Goal: Task Accomplishment & Management: Complete application form

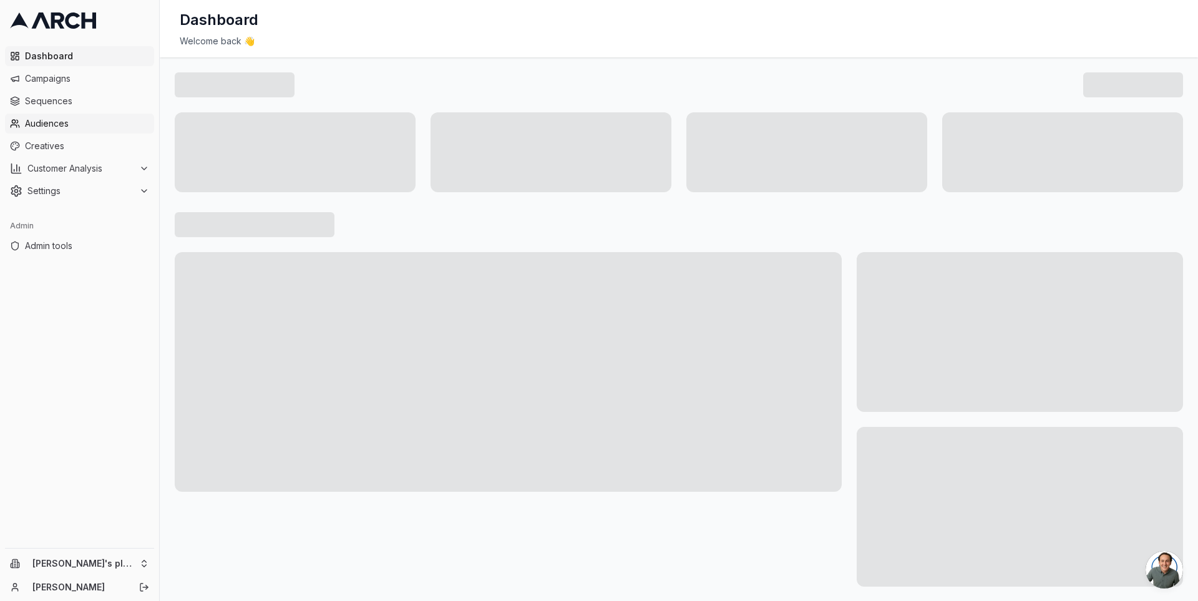
click at [62, 127] on span "Audiences" at bounding box center [87, 123] width 124 height 12
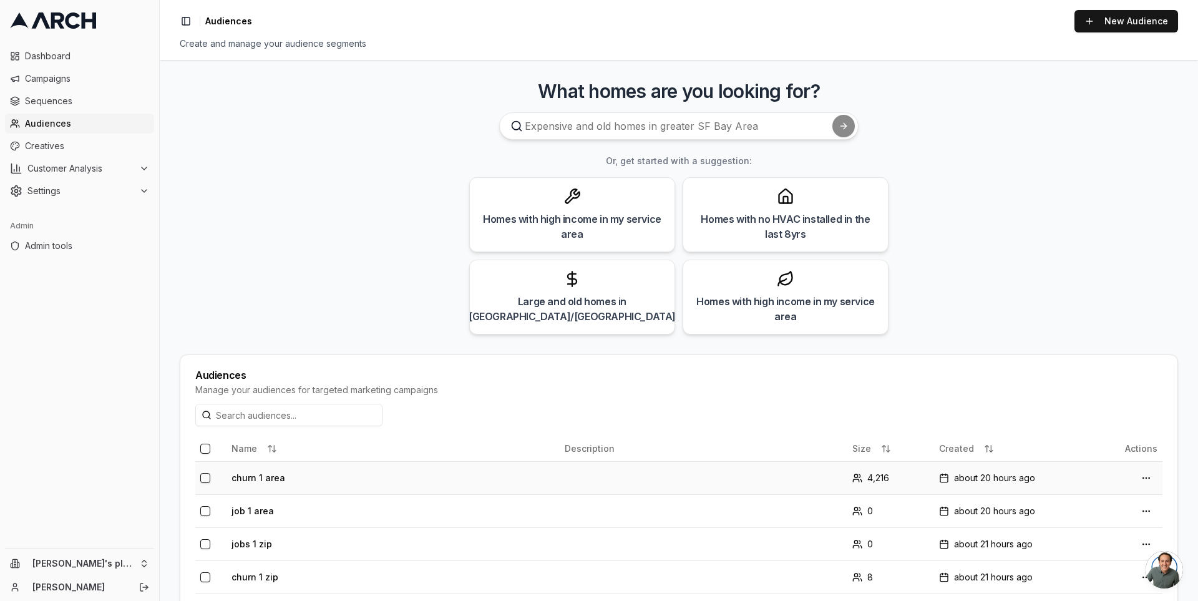
click at [287, 473] on td "churn 1 area" at bounding box center [392, 477] width 333 height 33
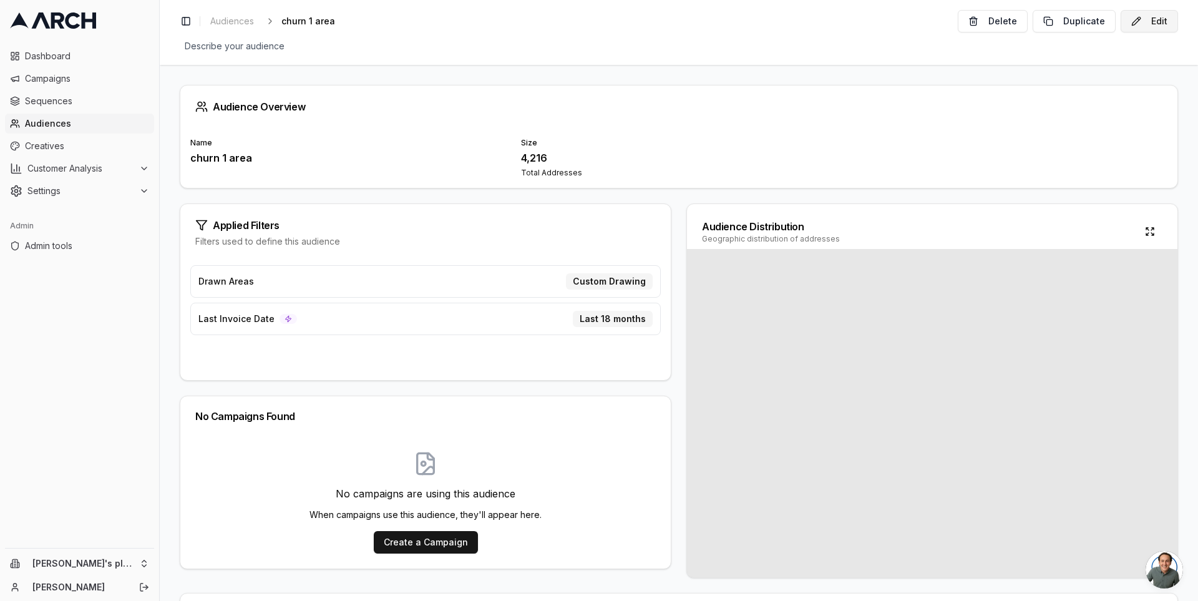
click at [1139, 17] on button "Edit" at bounding box center [1148, 21] width 57 height 22
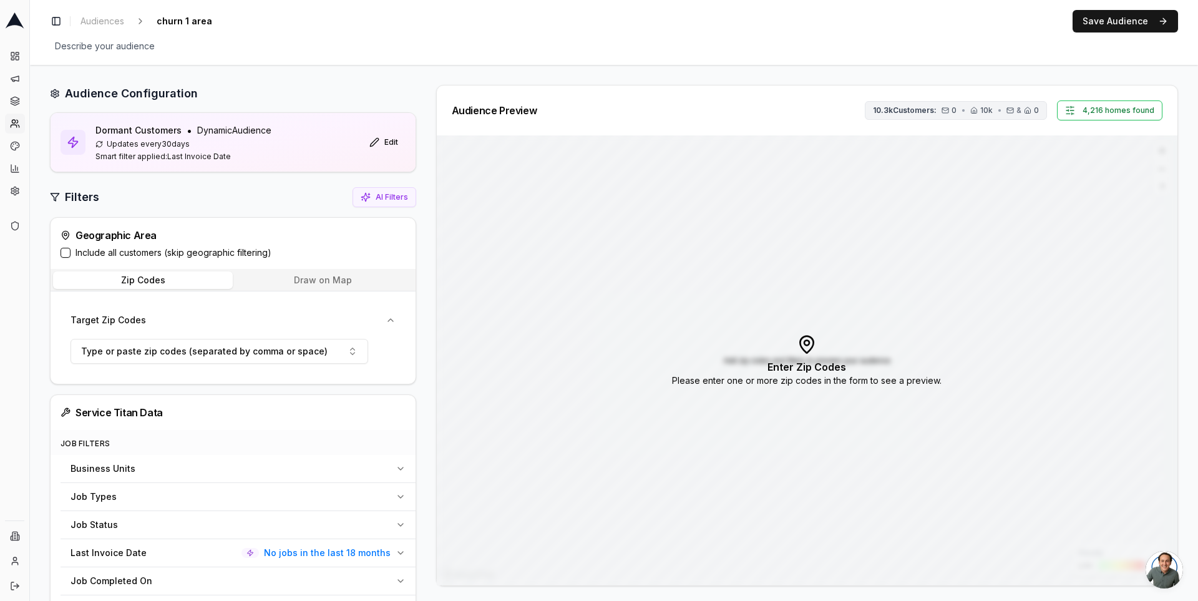
click at [943, 110] on icon "button" at bounding box center [944, 110] width 7 height 7
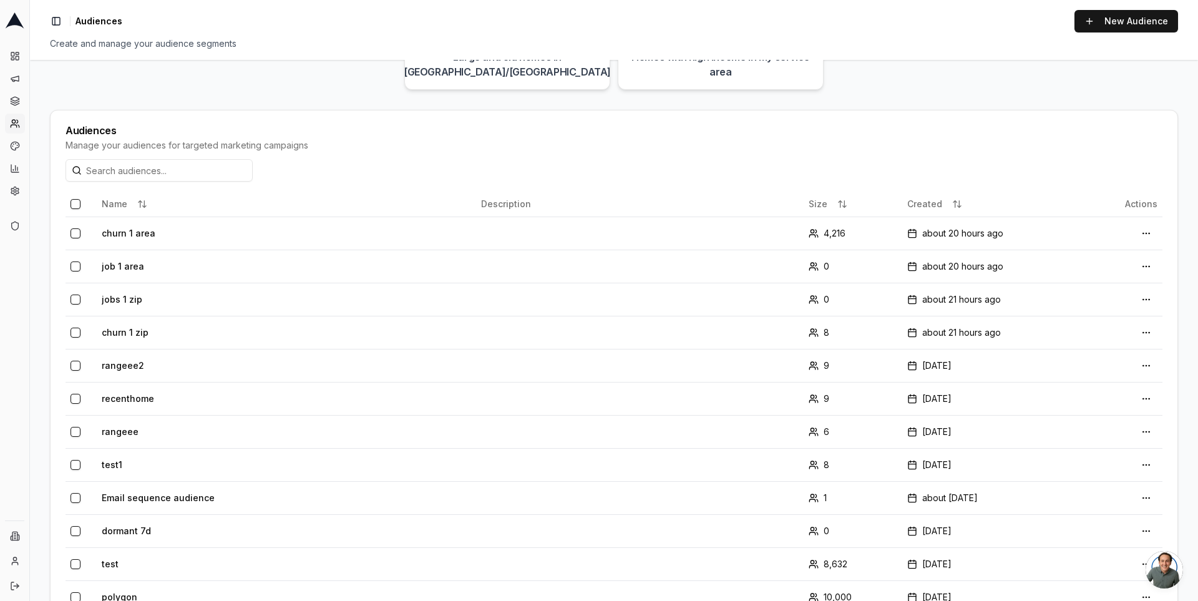
scroll to position [249, 0]
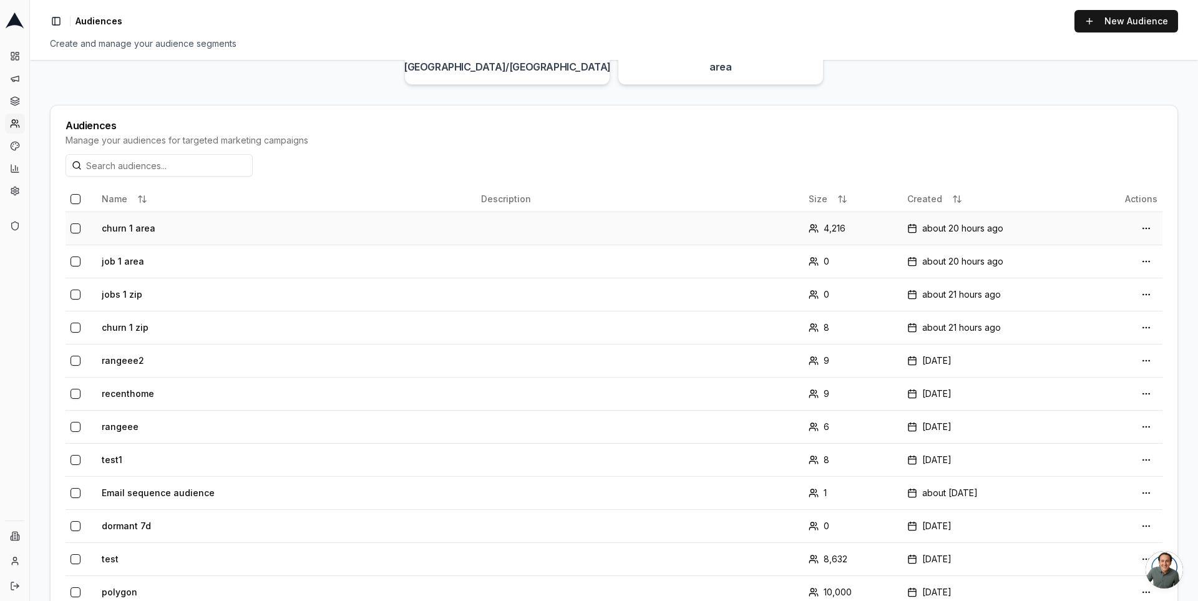
click at [340, 228] on td "churn 1 area" at bounding box center [286, 227] width 379 height 33
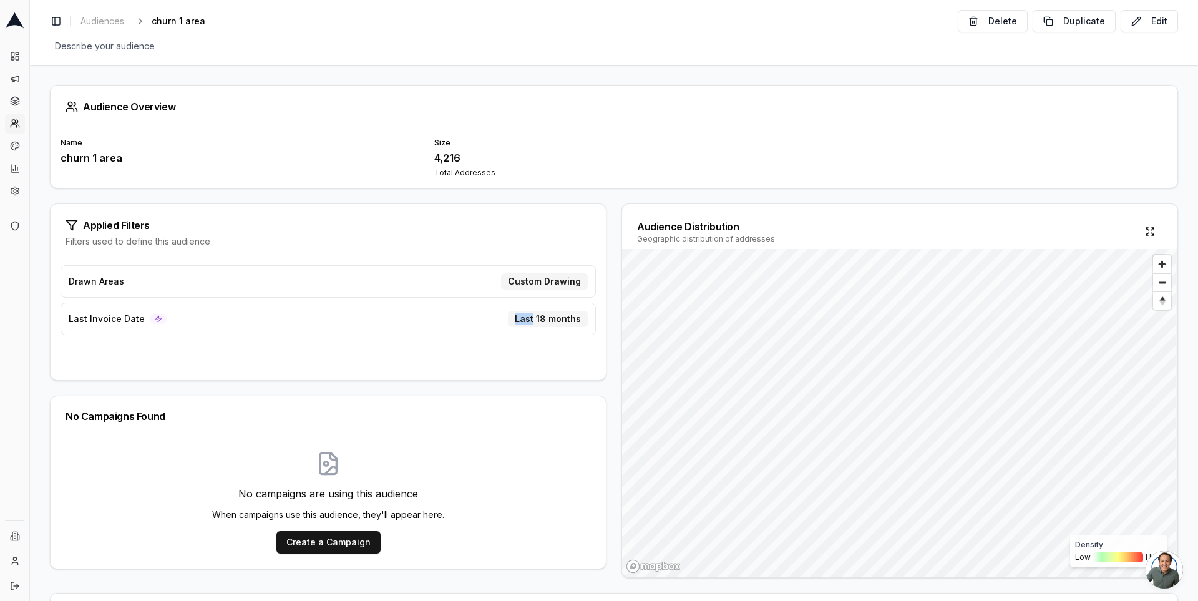
drag, startPoint x: 514, startPoint y: 321, endPoint x: 495, endPoint y: 322, distance: 18.7
click at [495, 322] on div "Last Invoice Date Last 18 months" at bounding box center [328, 319] width 535 height 32
click at [559, 311] on div "Last 18 months" at bounding box center [548, 319] width 80 height 16
click at [1137, 22] on button "Edit" at bounding box center [1148, 21] width 57 height 22
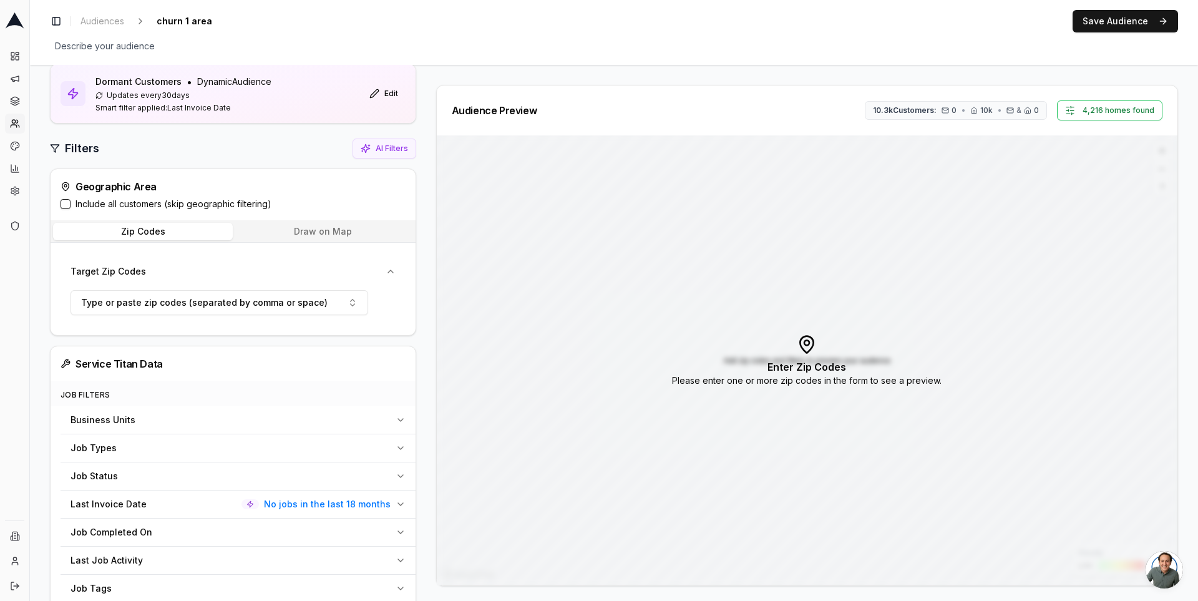
scroll to position [166, 0]
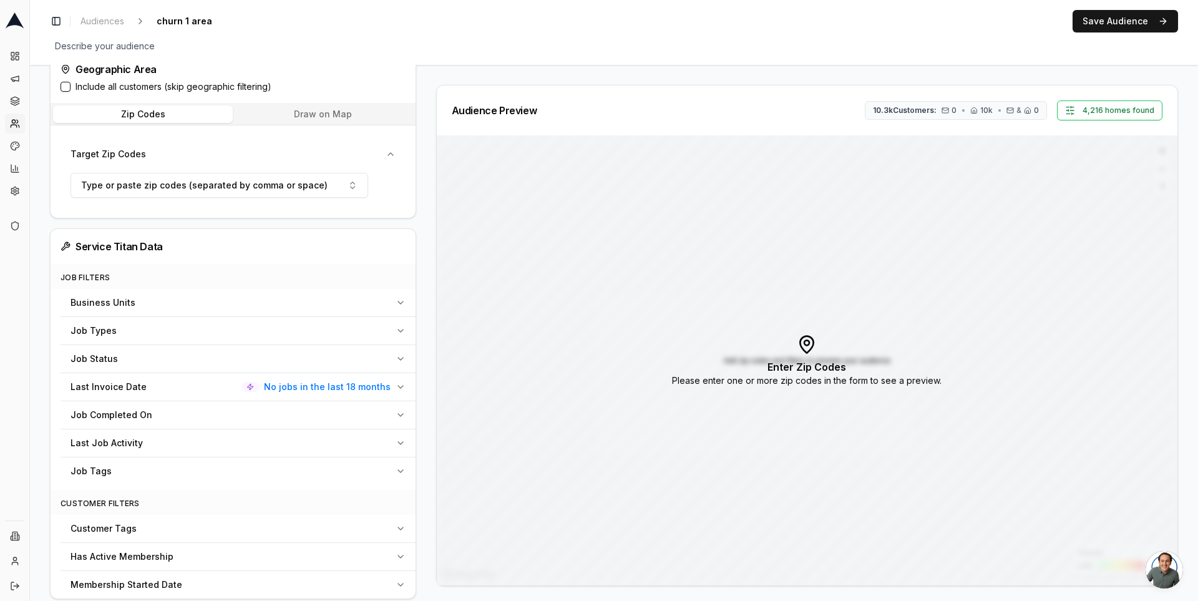
click at [404, 384] on icon "button" at bounding box center [400, 387] width 10 height 10
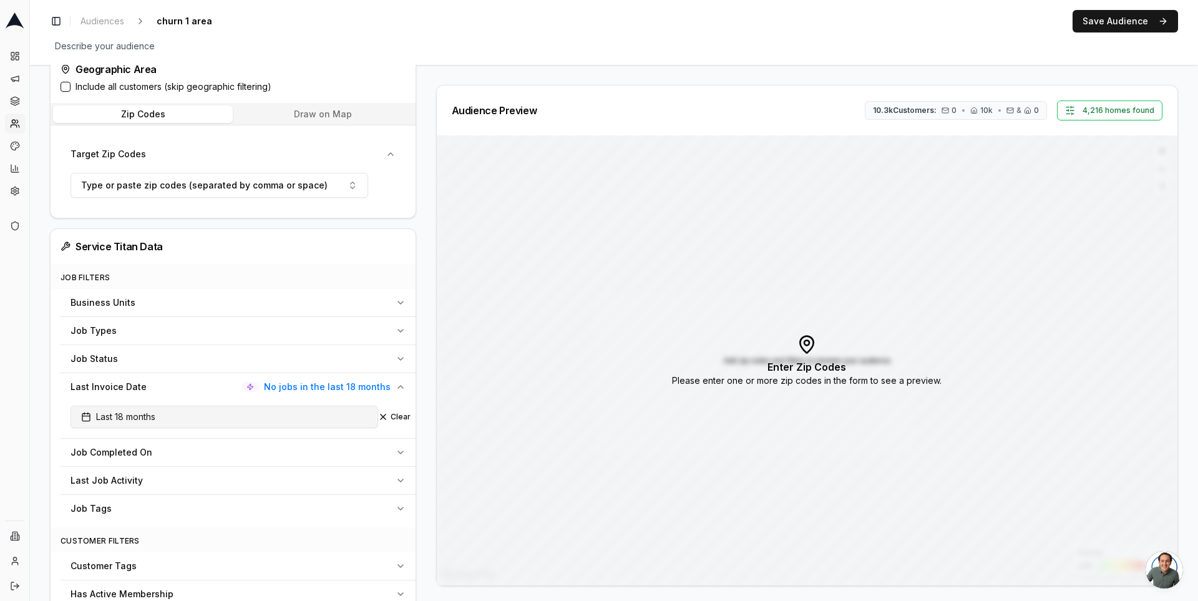
click at [354, 418] on button "Last 18 months" at bounding box center [224, 416] width 308 height 22
click at [426, 371] on div "Audience Preview 10.3k Customers: 0 • 10k • & 0 4,216 homes found Density Low H…" at bounding box center [802, 335] width 752 height 501
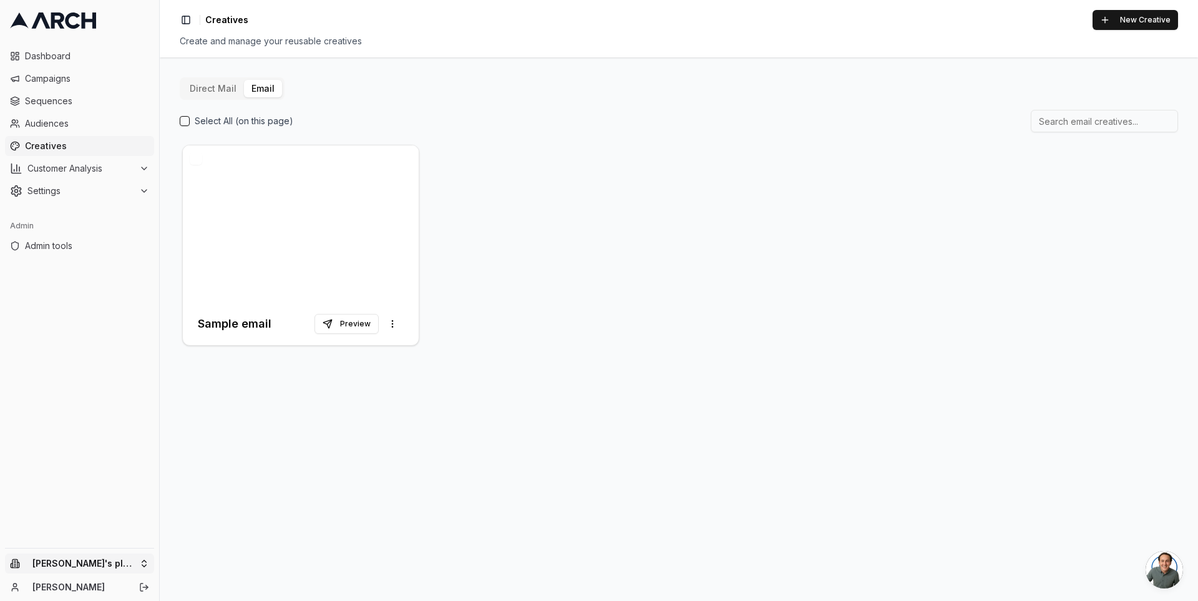
click at [133, 568] on html "Dashboard Campaigns Sequences Audiences Creatives Customer Analysis Settings Ad…" at bounding box center [599, 300] width 1198 height 601
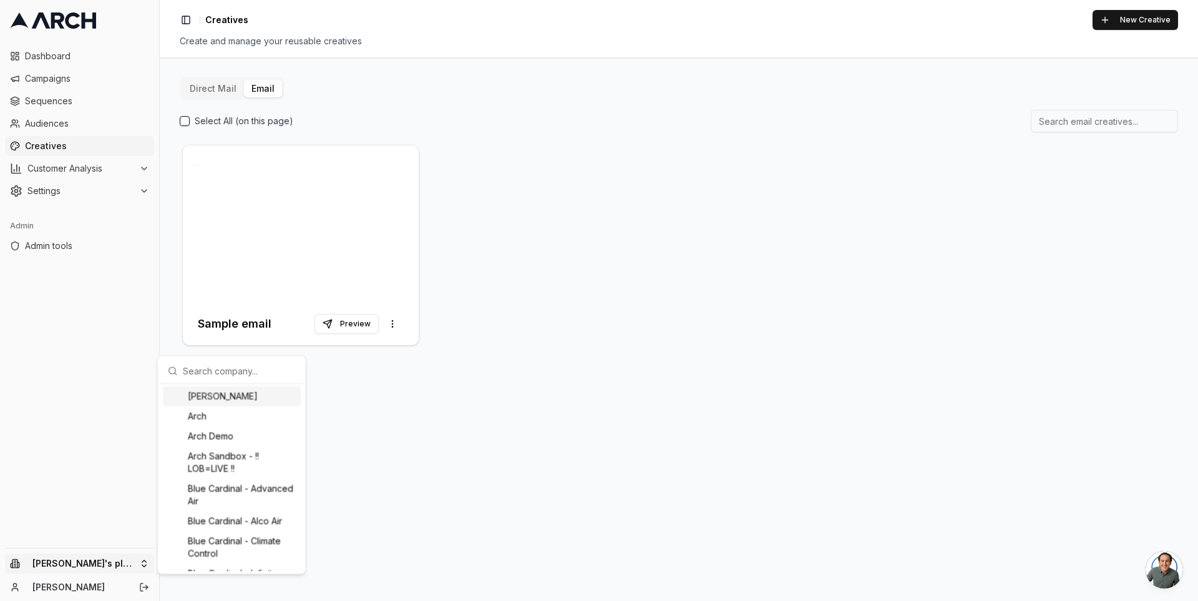
click at [209, 367] on input "text" at bounding box center [239, 370] width 113 height 25
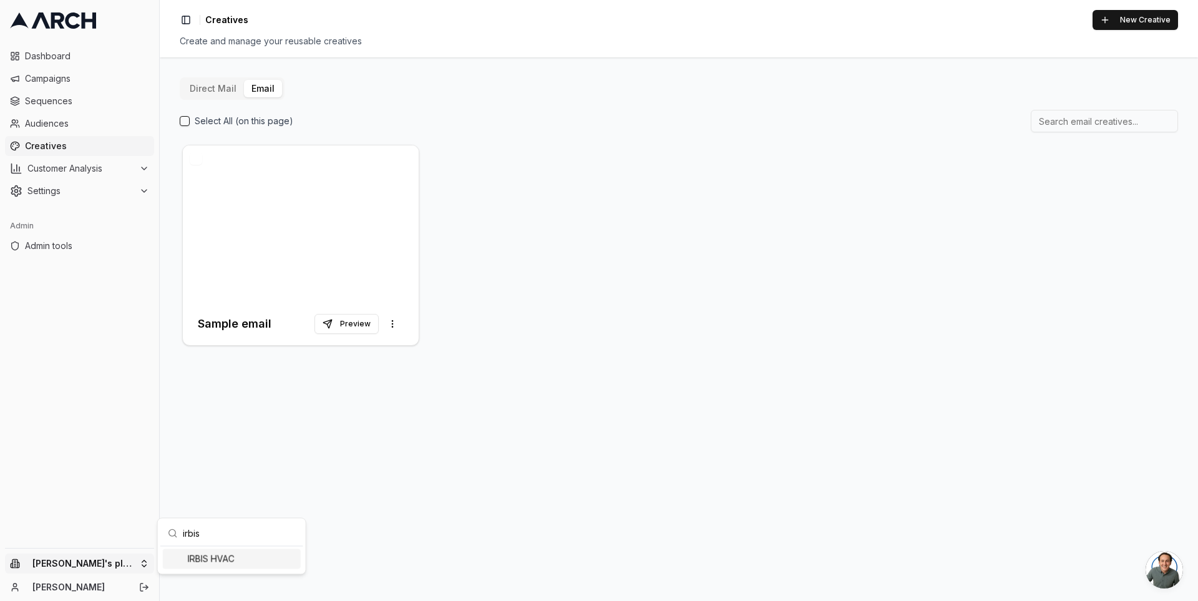
type input "irbis"
click at [230, 555] on div "IRBIS HVAC" at bounding box center [232, 558] width 138 height 20
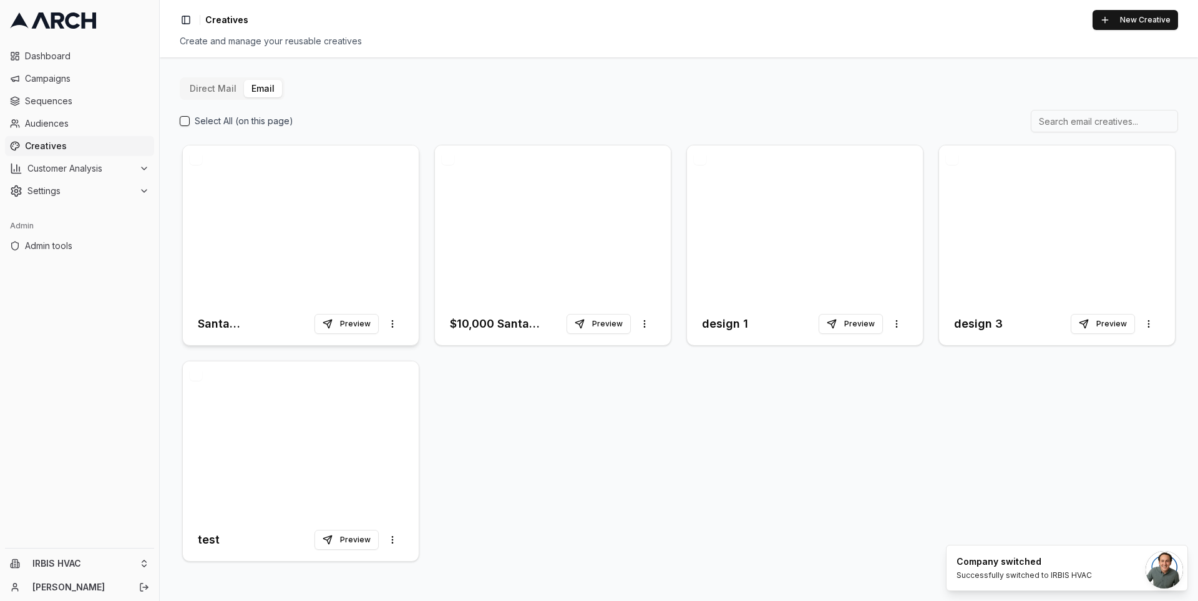
click at [371, 231] on div at bounding box center [301, 223] width 236 height 157
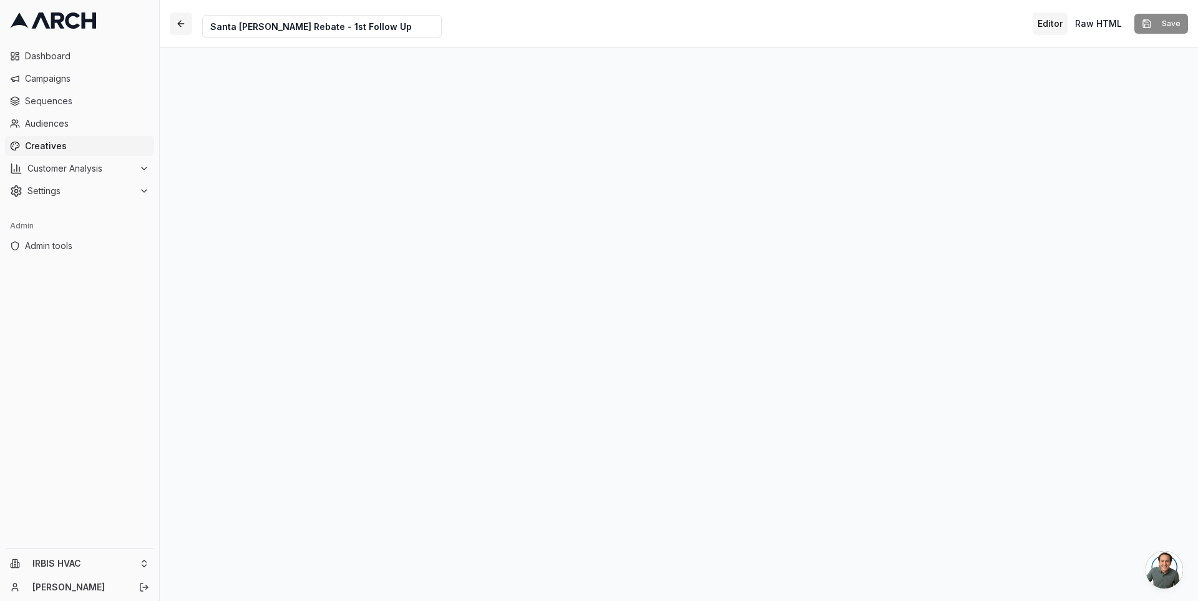
click at [178, 15] on button "button" at bounding box center [181, 23] width 22 height 22
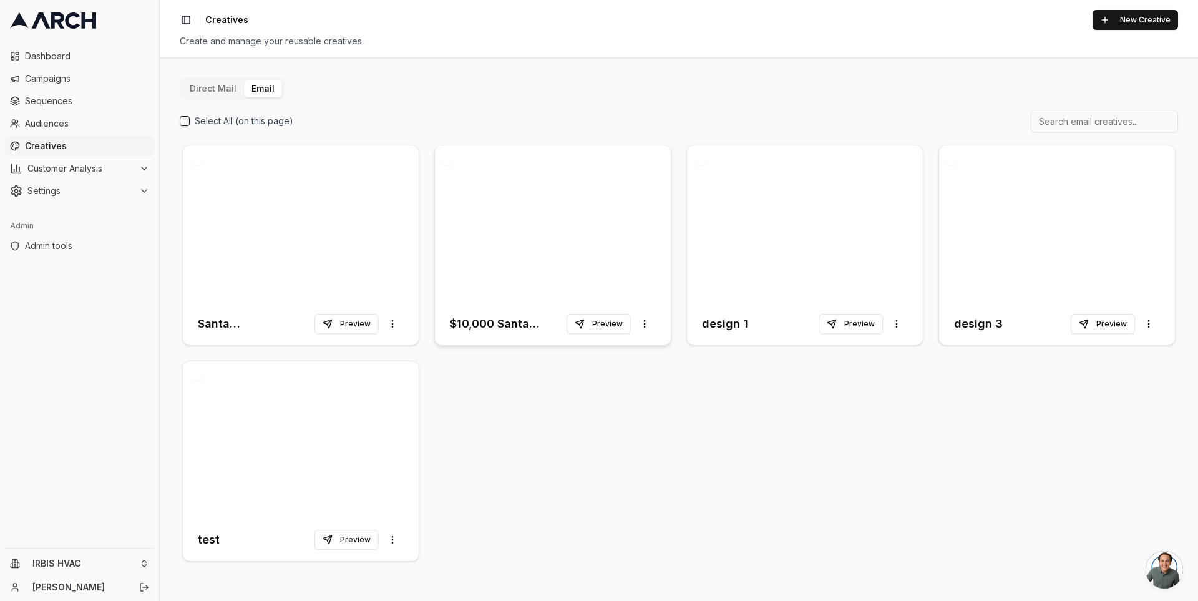
click at [482, 211] on div at bounding box center [553, 223] width 236 height 157
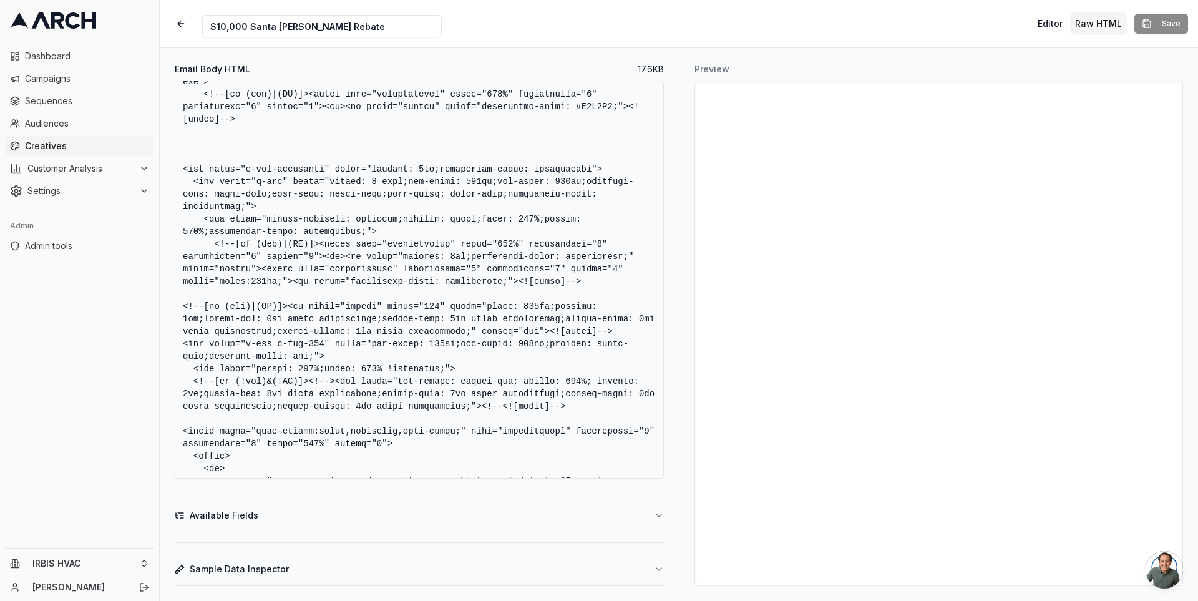
scroll to position [1155, 0]
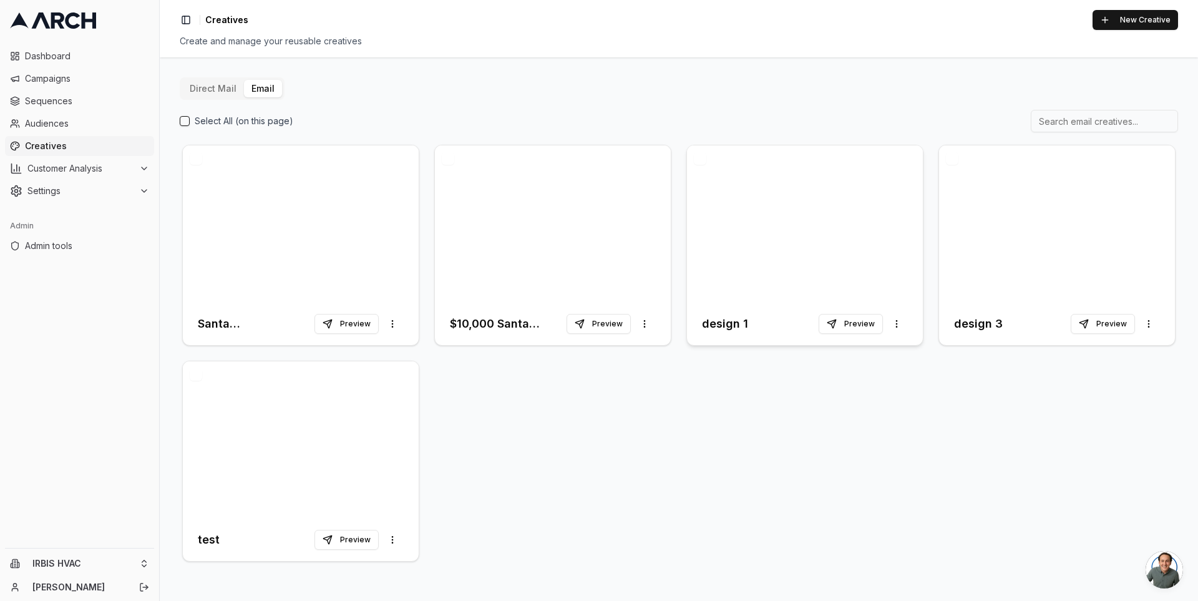
click at [853, 224] on div at bounding box center [805, 223] width 236 height 157
click at [500, 228] on div at bounding box center [553, 223] width 236 height 157
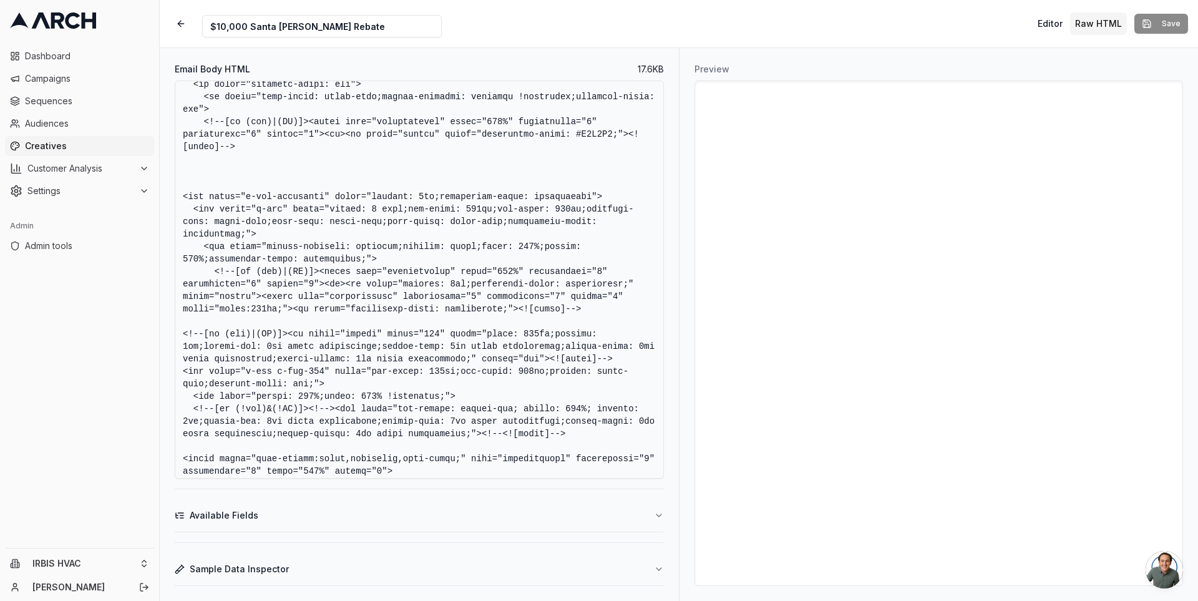
scroll to position [1109, 0]
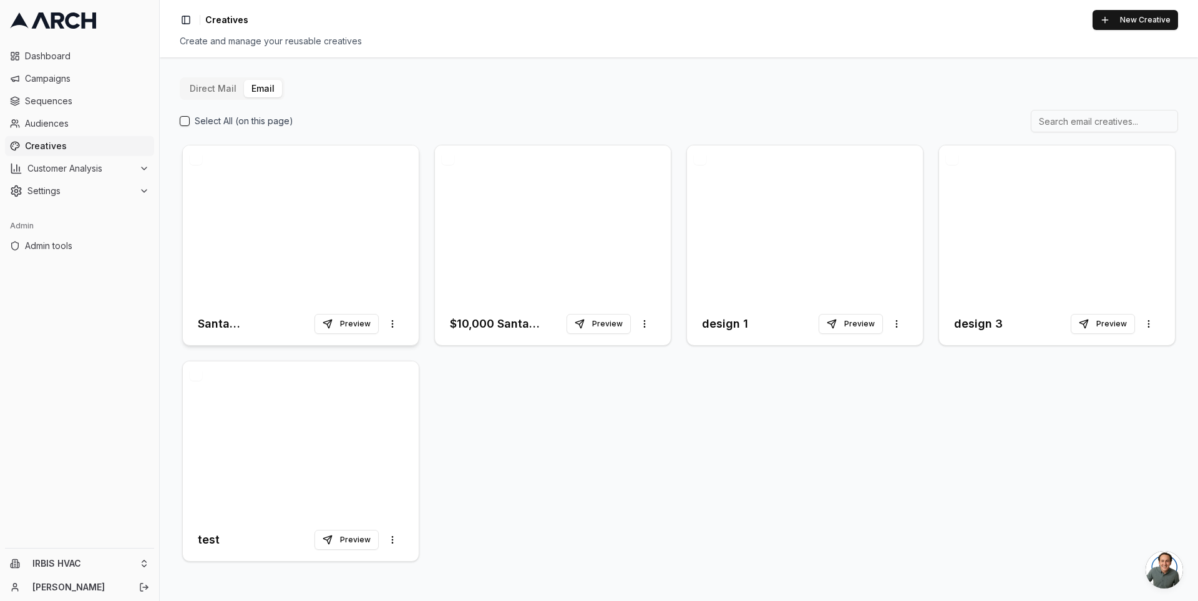
click at [309, 214] on div at bounding box center [301, 223] width 236 height 157
click at [362, 320] on button "Preview" at bounding box center [346, 324] width 64 height 20
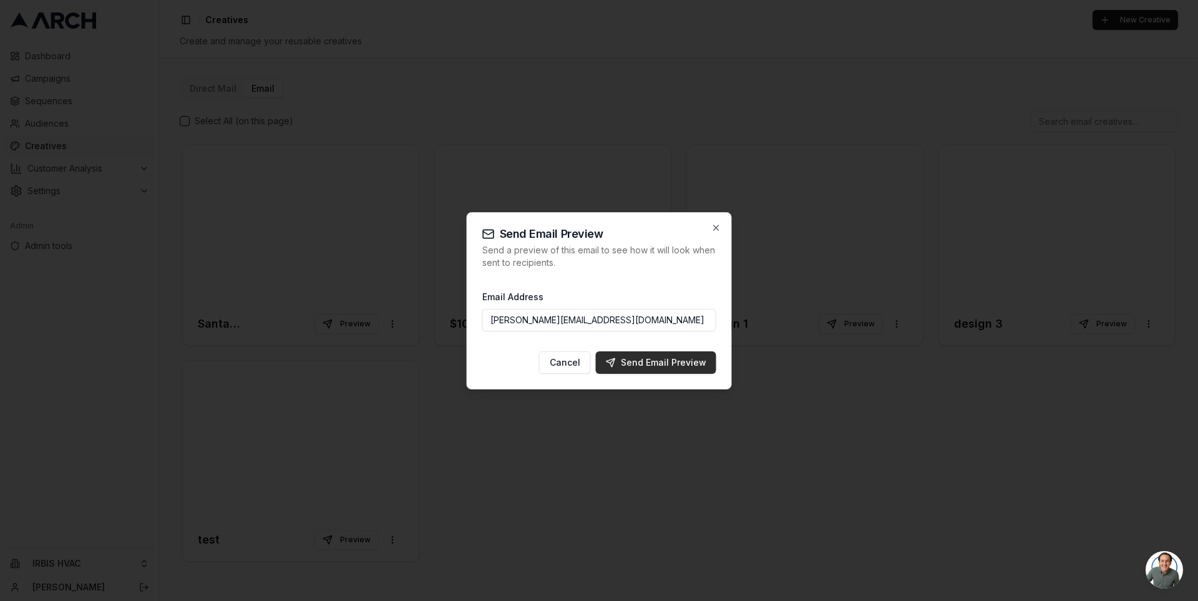
click at [663, 362] on div "Send Email Preview" at bounding box center [656, 362] width 100 height 12
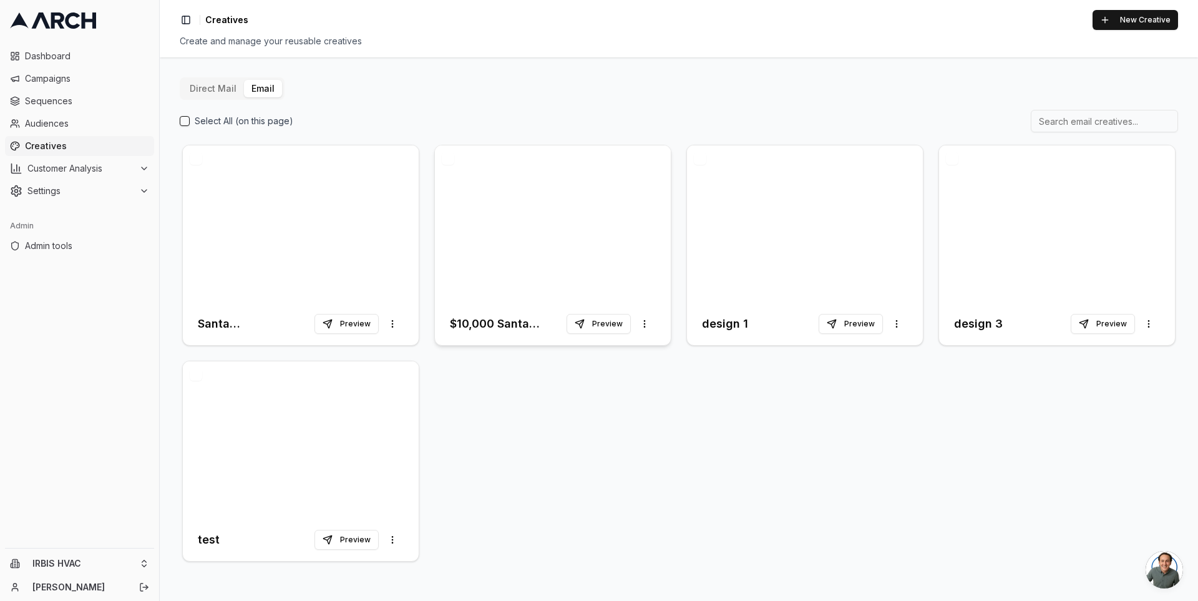
click at [486, 252] on div at bounding box center [553, 223] width 236 height 157
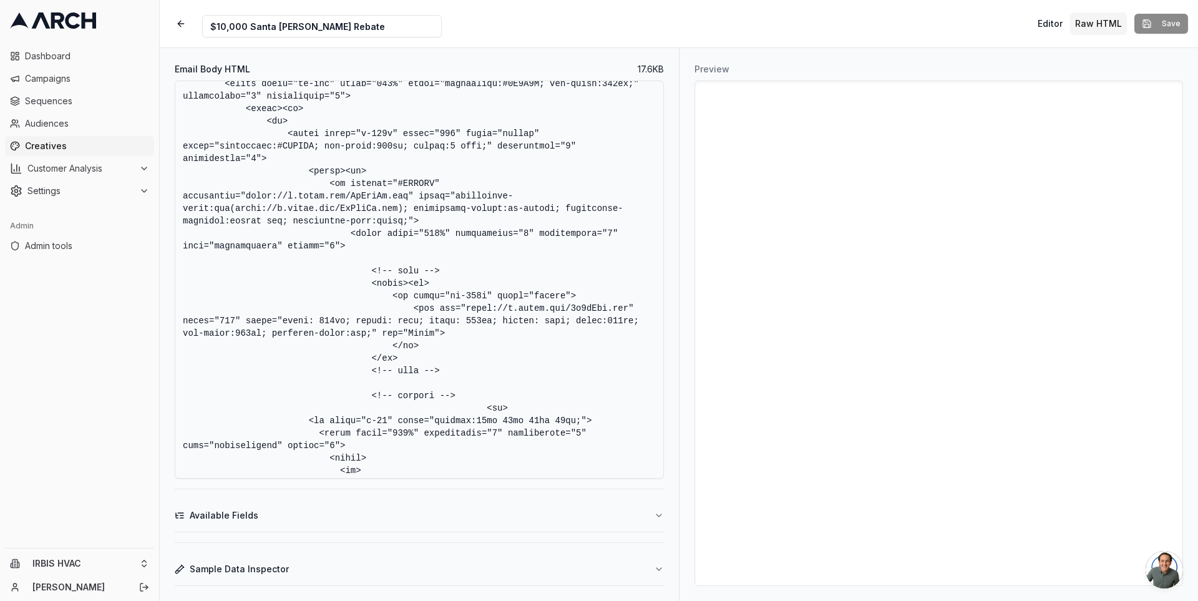
scroll to position [3469, 0]
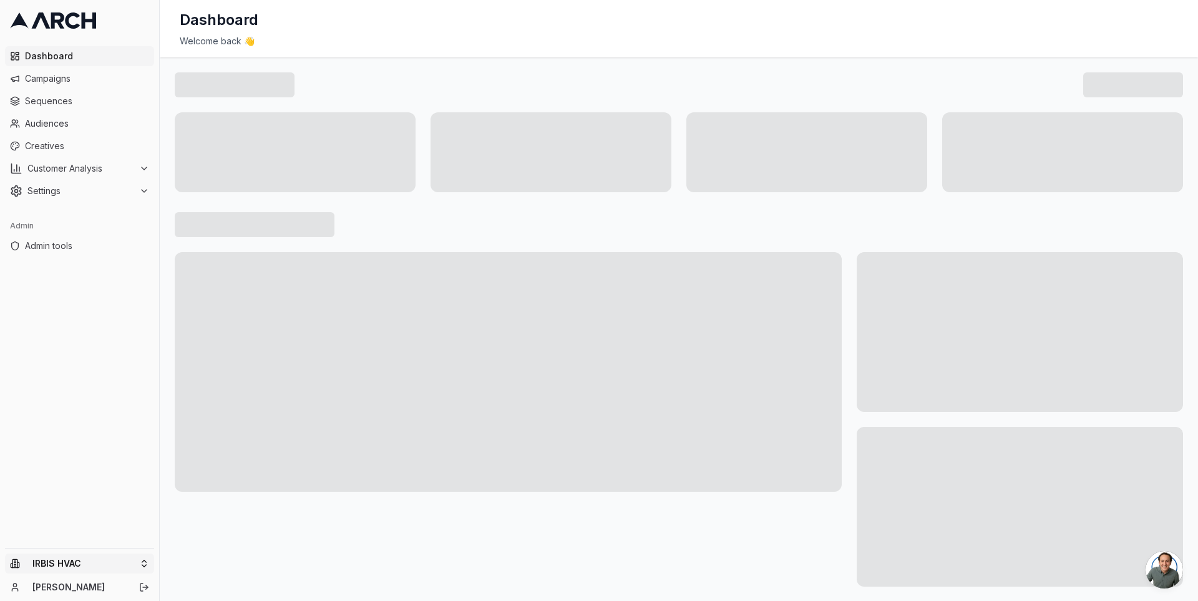
click at [144, 567] on html "Dashboard Campaigns Sequences Audiences Creatives Customer Analysis Settings Ad…" at bounding box center [599, 300] width 1198 height 601
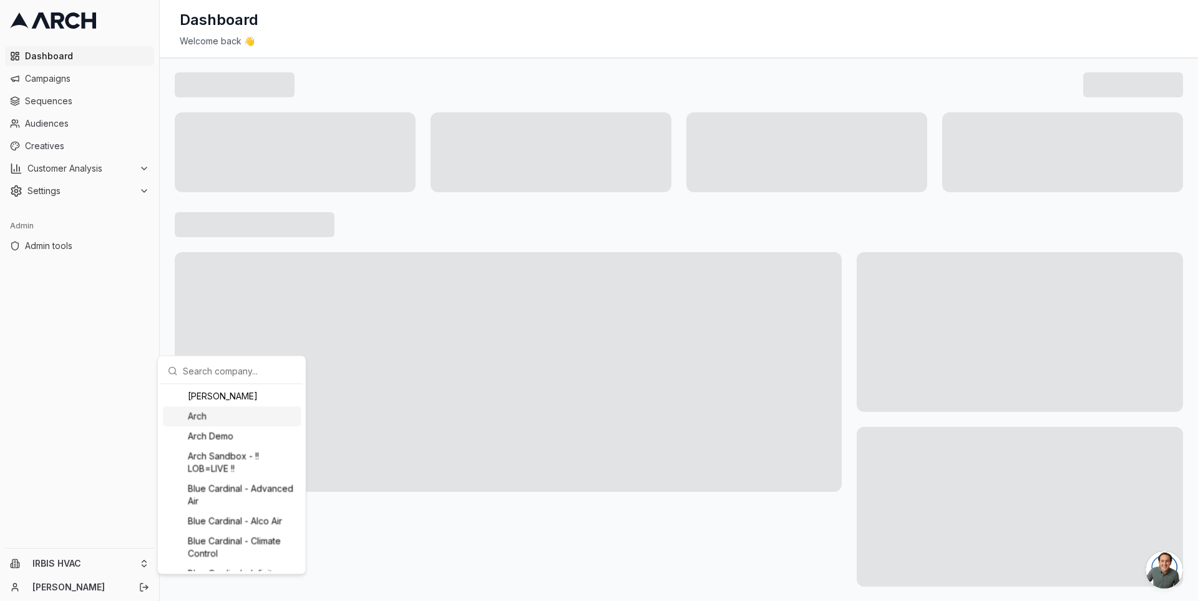
click at [91, 196] on html "Dashboard Campaigns Sequences Audiences Creatives Customer Analysis Settings Ad…" at bounding box center [599, 300] width 1198 height 601
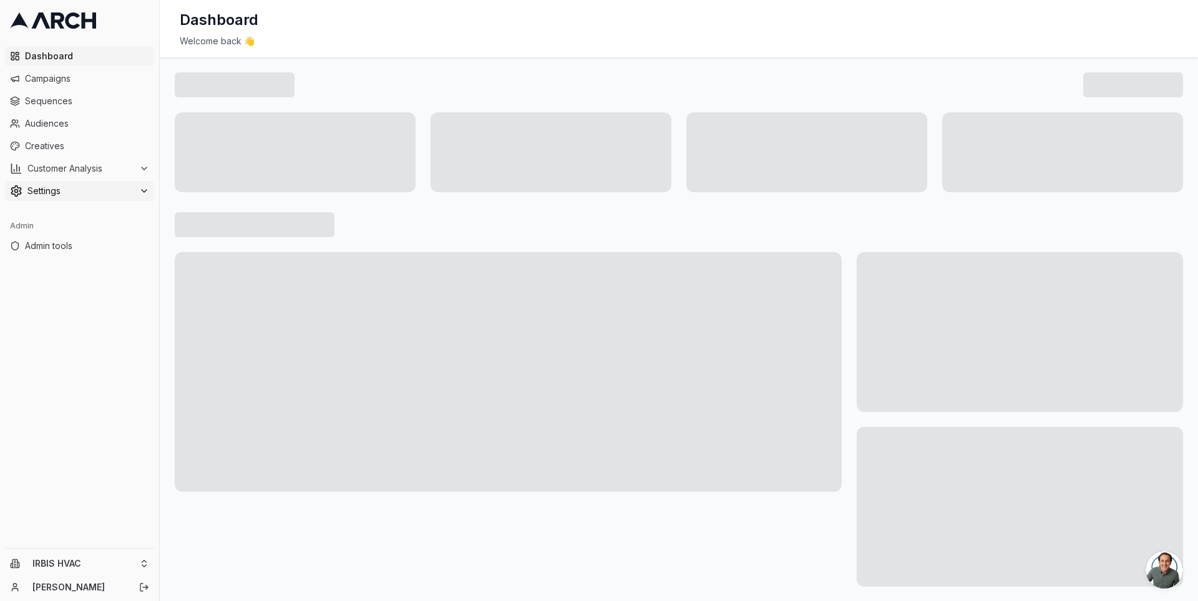
click at [86, 195] on span "Settings" at bounding box center [80, 191] width 107 height 12
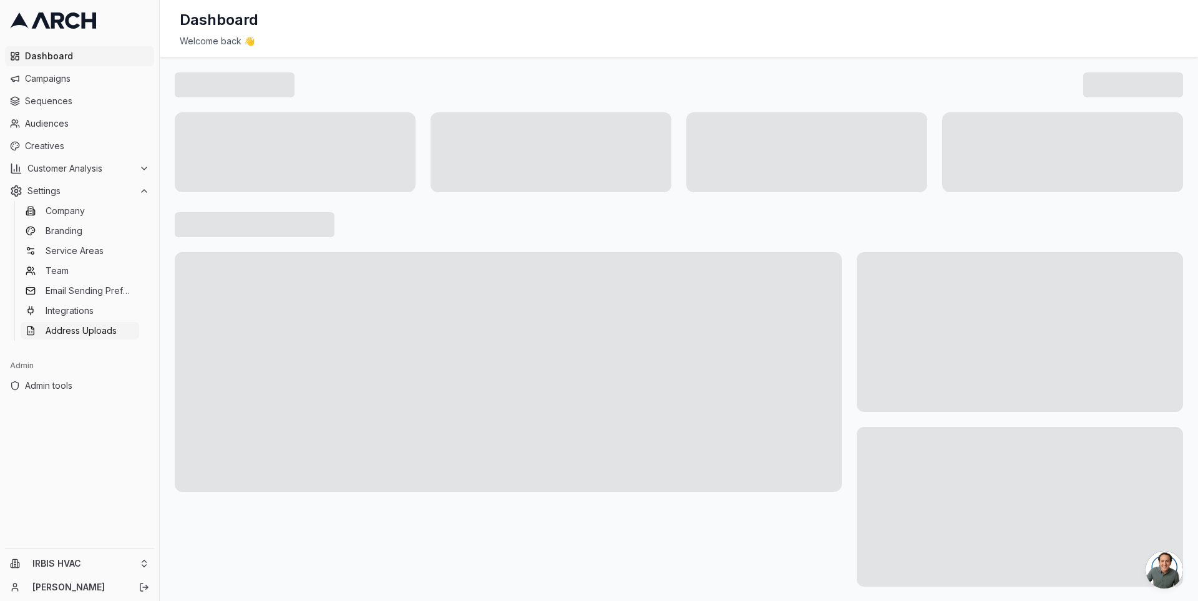
click at [100, 331] on span "Address Uploads" at bounding box center [81, 330] width 71 height 12
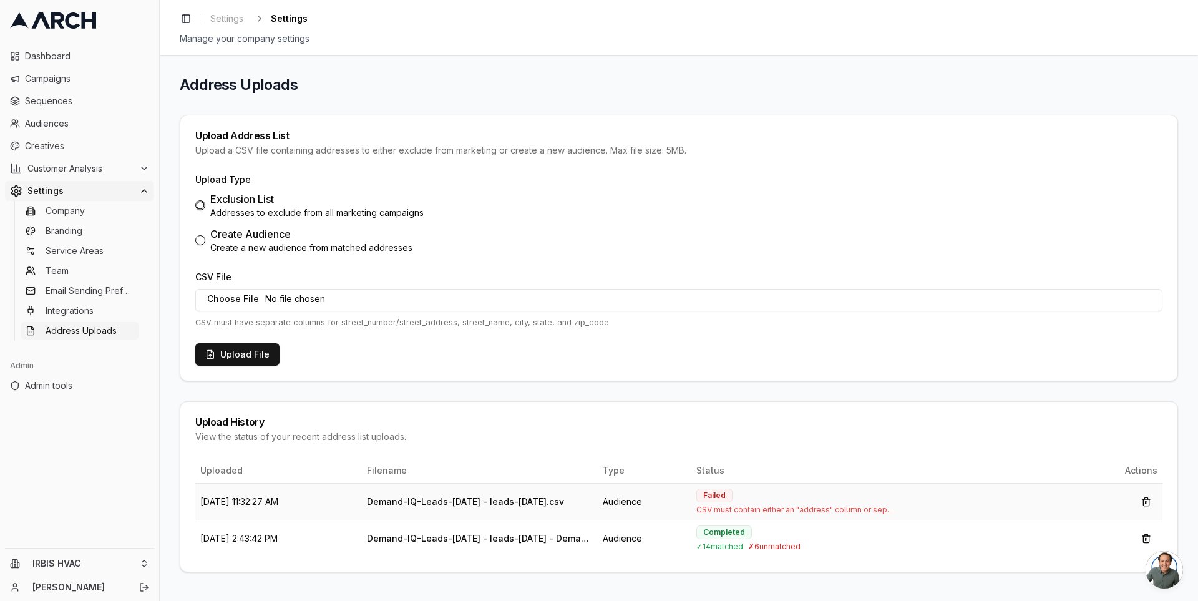
click at [279, 502] on td "[DATE] 11:32:27 AM" at bounding box center [278, 501] width 167 height 37
click at [279, 502] on td "Sep 15, 2025, 11:32:27 AM" at bounding box center [278, 501] width 167 height 37
click at [798, 510] on span "CSV must contain either an "address" column or sep..." at bounding box center [886, 510] width 380 height 10
click at [756, 508] on span "CSV must contain either an "address" column or sep..." at bounding box center [886, 510] width 380 height 10
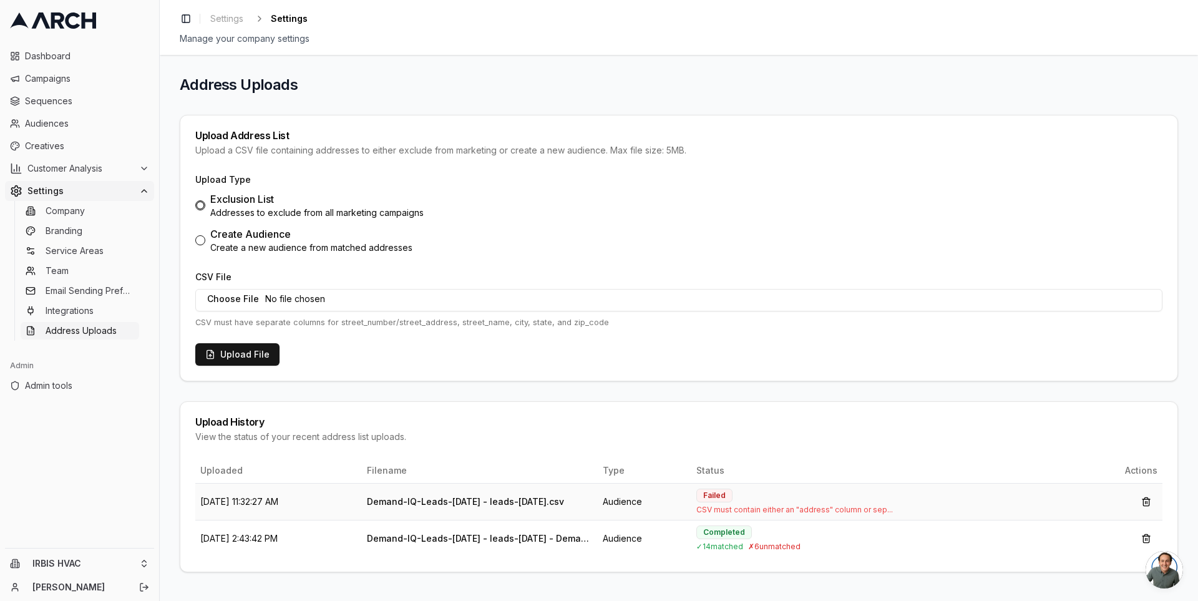
click at [857, 510] on span "CSV must contain either an "address" column or sep..." at bounding box center [886, 510] width 380 height 10
click at [883, 509] on span "CSV must contain either an "address" column or sep..." at bounding box center [886, 510] width 380 height 10
click at [218, 240] on div "Create Audience" at bounding box center [311, 233] width 202 height 15
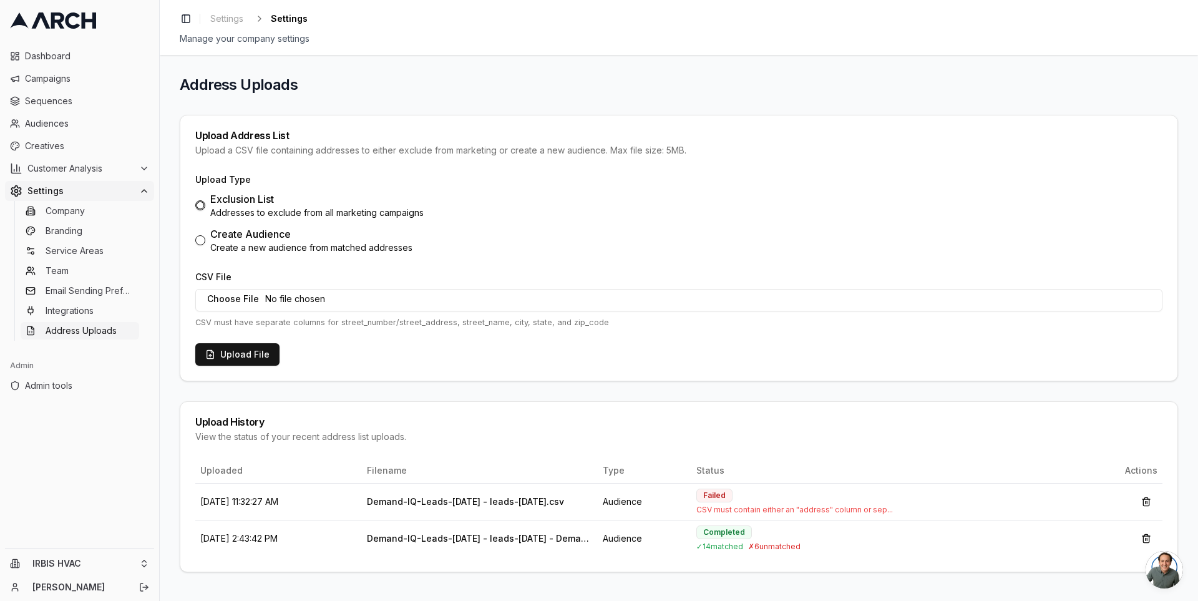
click at [205, 240] on button "Create Audience Create a new audience from matched addresses" at bounding box center [200, 240] width 10 height 10
radio input "false"
radio input "true"
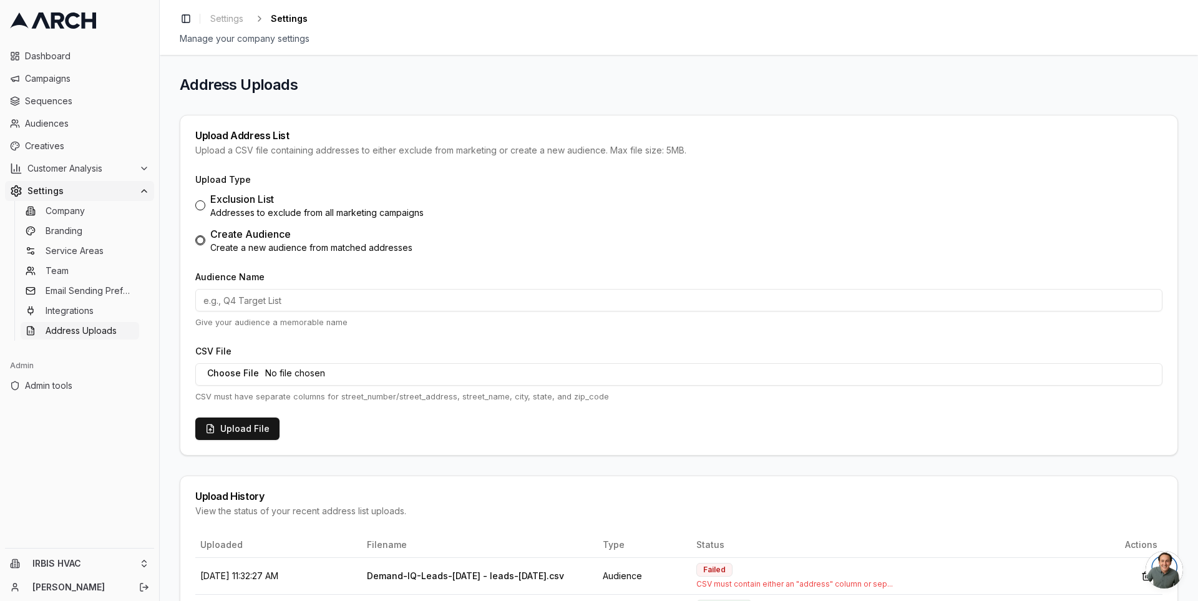
click at [324, 395] on p "CSV must have separate columns for street_number/street_address, street_name, c…" at bounding box center [678, 396] width 967 height 12
click at [375, 397] on p "CSV must have separate columns for street_number/street_address, street_name, c…" at bounding box center [678, 396] width 967 height 12
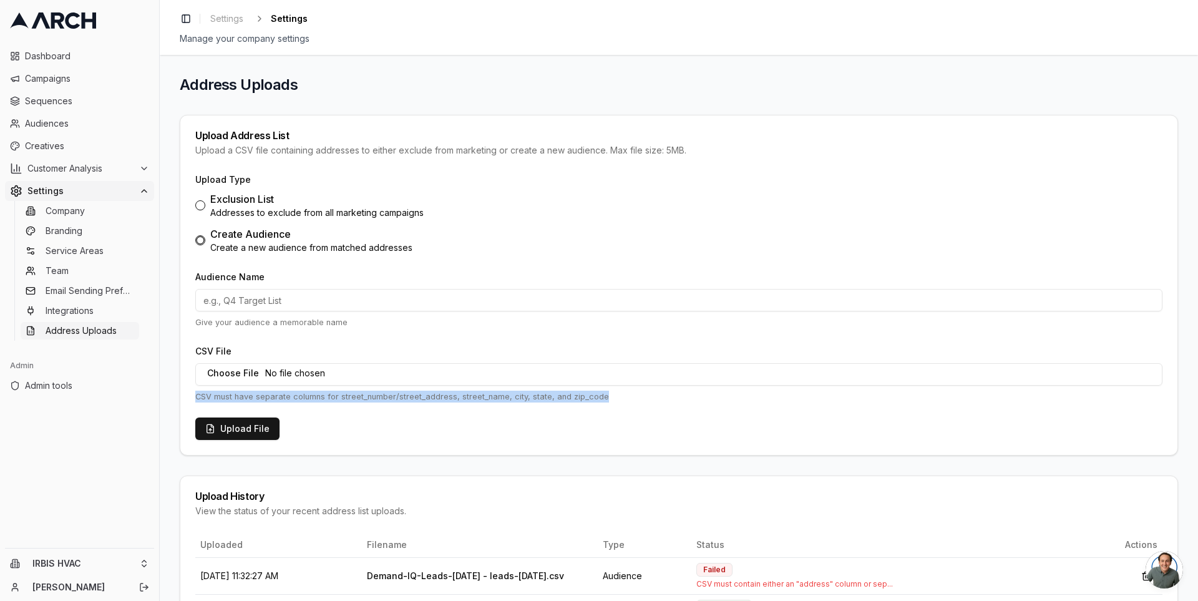
click at [375, 397] on p "CSV must have separate columns for street_number/street_address, street_name, c…" at bounding box center [678, 396] width 967 height 12
click at [371, 397] on p "CSV must have separate columns for street_number/street_address, street_name, c…" at bounding box center [678, 396] width 967 height 12
type input "C:\fakepath\demand-iq-leads-Aug-19-Sep-18-2025 - demand-iq-leads-Aug-19-Sep-18-…"
click at [435, 305] on input "Audience Name" at bounding box center [678, 300] width 967 height 22
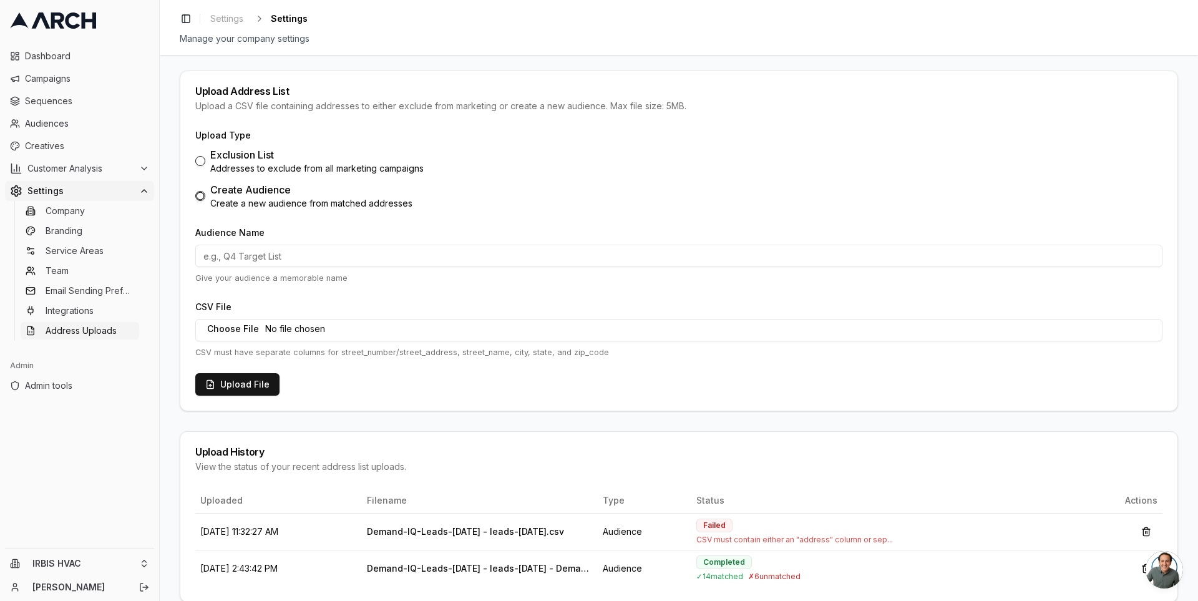
scroll to position [62, 0]
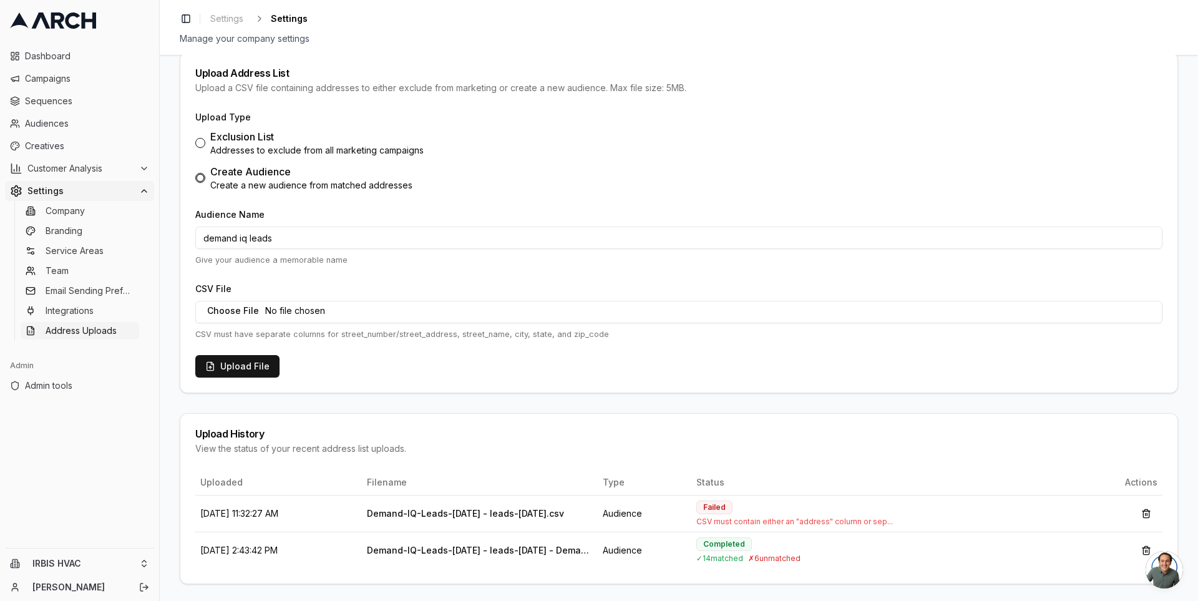
click at [510, 379] on div "Upload Type Exclusion List Addresses to exclude from all marketing campaigns Cr…" at bounding box center [678, 250] width 997 height 283
click at [405, 240] on input "demand iq leads" at bounding box center [678, 237] width 967 height 22
type input "demand iq leads 8-19-2025 to 9-18-2025"
click at [254, 368] on button "Upload File" at bounding box center [237, 366] width 84 height 22
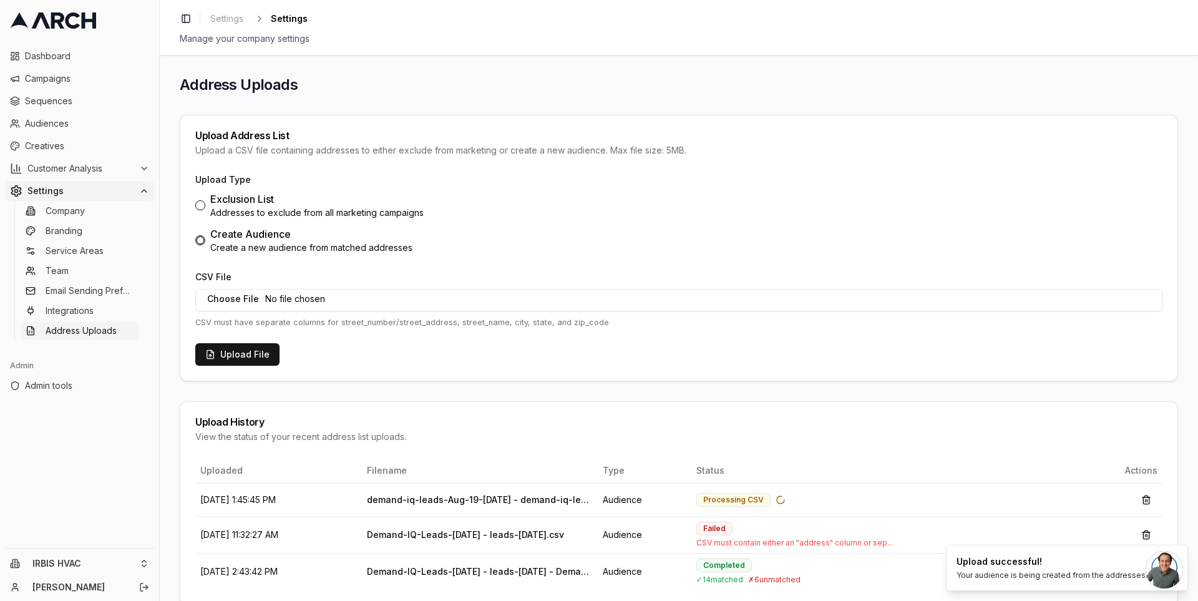
scroll to position [21, 0]
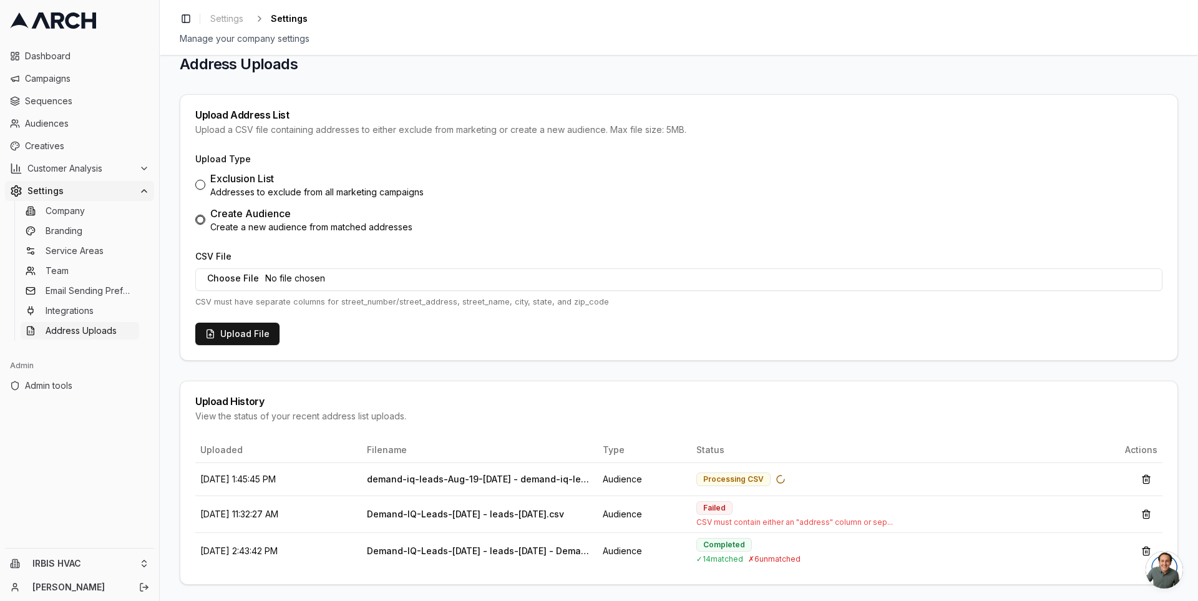
click at [413, 304] on p "CSV must have separate columns for street_number/street_address, street_name, c…" at bounding box center [678, 302] width 967 height 12
click at [430, 304] on p "CSV must have separate columns for street_number/street_address, street_name, c…" at bounding box center [678, 302] width 967 height 12
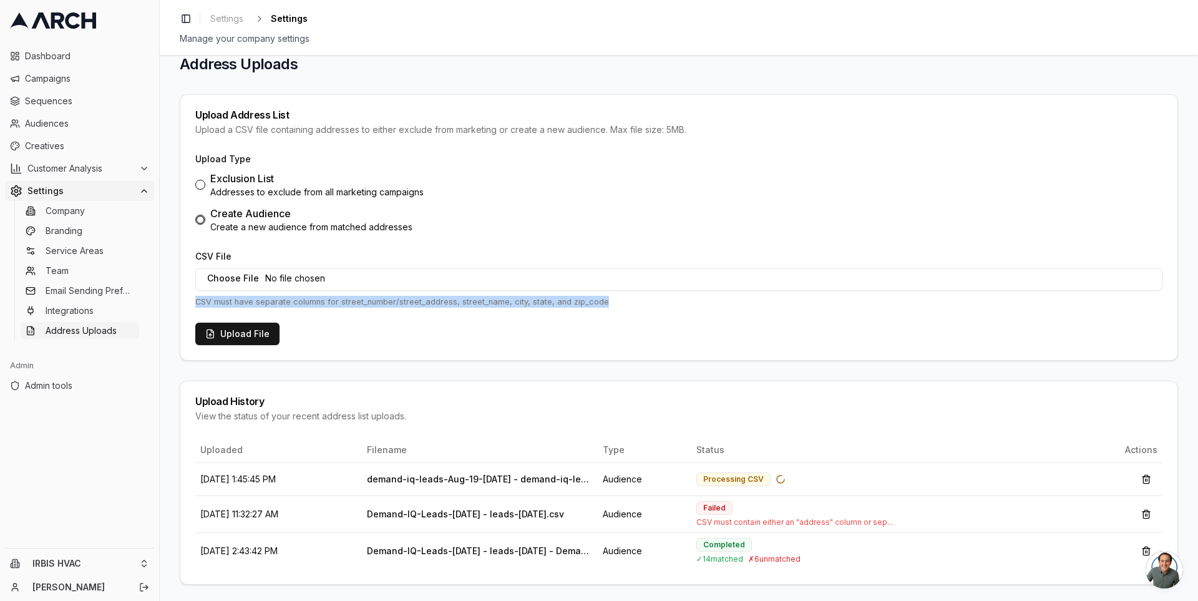
click at [430, 304] on p "CSV must have separate columns for street_number/street_address, street_name, c…" at bounding box center [678, 302] width 967 height 12
click at [438, 304] on p "CSV must have separate columns for street_number/street_address, street_name, c…" at bounding box center [678, 302] width 967 height 12
drag, startPoint x: 463, startPoint y: 303, endPoint x: 352, endPoint y: 305, distance: 111.0
click at [352, 305] on p "CSV must have separate columns for street_number/street_address, street_name, c…" at bounding box center [678, 302] width 967 height 12
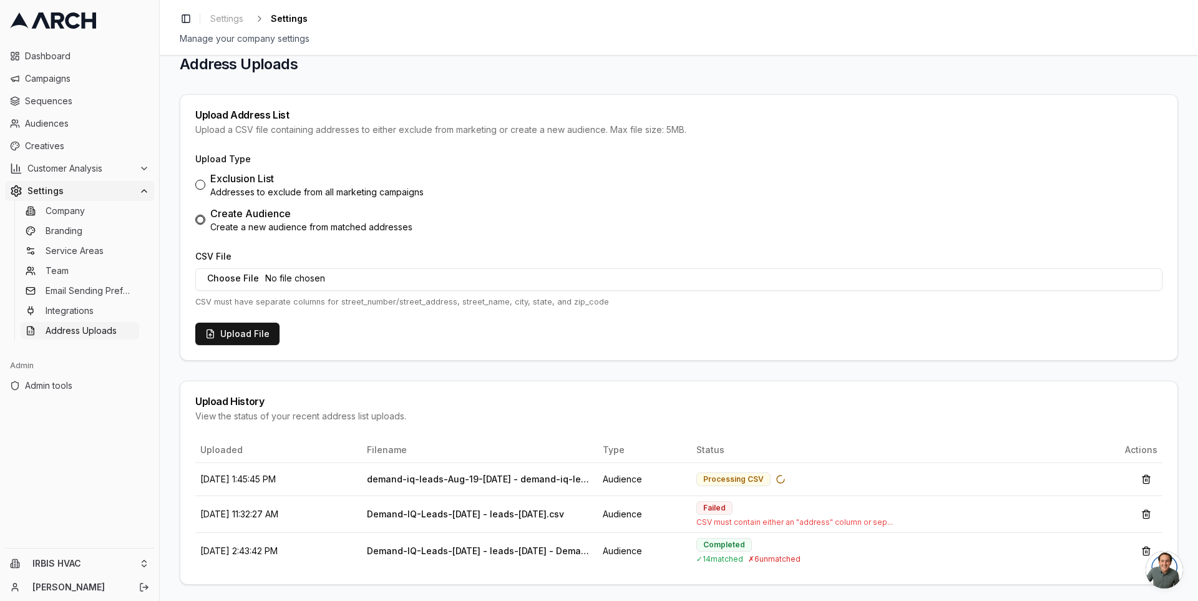
click at [440, 303] on p "CSV must have separate columns for street_number/street_address, street_name, c…" at bounding box center [678, 302] width 967 height 12
click at [429, 300] on p "CSV must have separate columns for street_number/street_address, street_name, c…" at bounding box center [678, 302] width 967 height 12
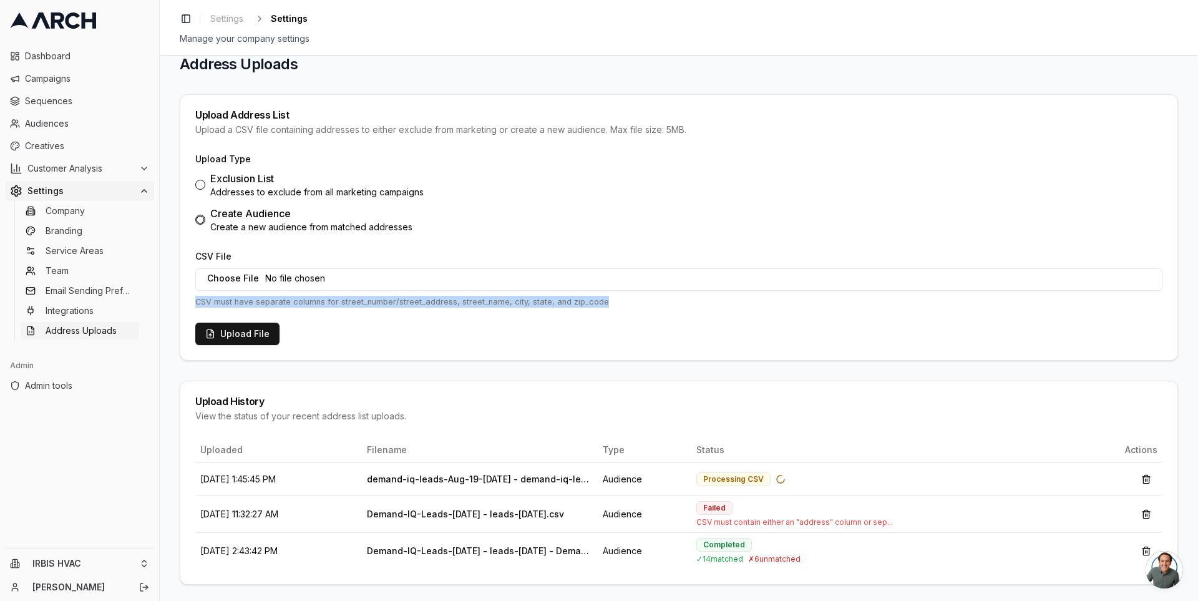
click at [429, 300] on p "CSV must have separate columns for street_number/street_address, street_name, c…" at bounding box center [678, 302] width 967 height 12
click at [402, 299] on p "CSV must have separate columns for street_number/street_address, street_name, c…" at bounding box center [678, 302] width 967 height 12
click at [680, 478] on td "audience" at bounding box center [645, 478] width 94 height 33
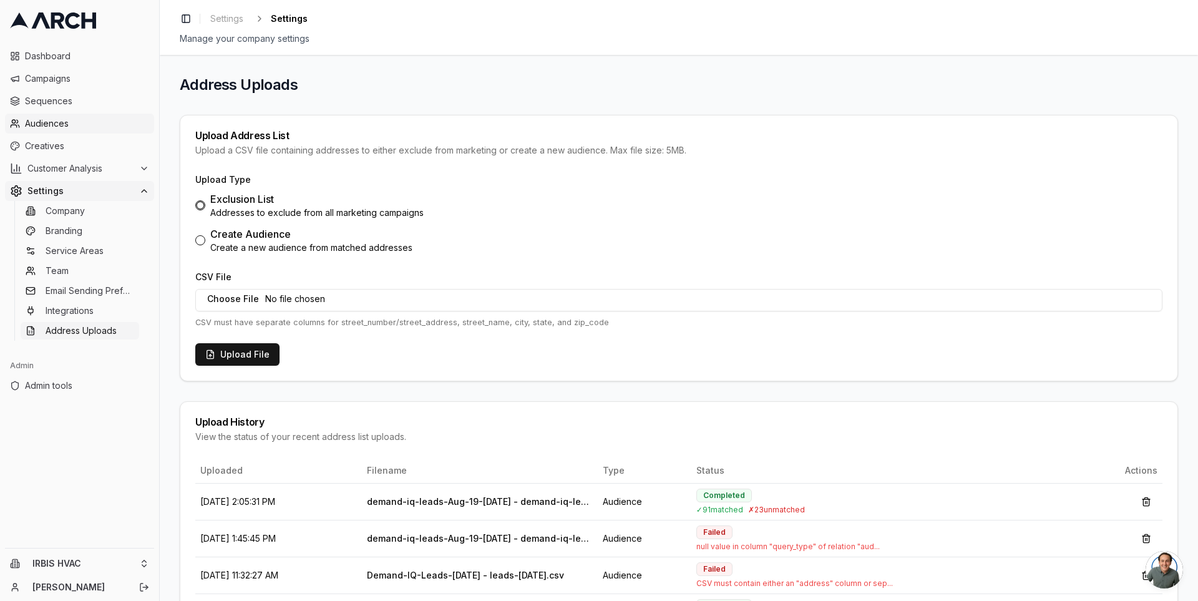
click at [88, 125] on span "Audiences" at bounding box center [87, 123] width 124 height 12
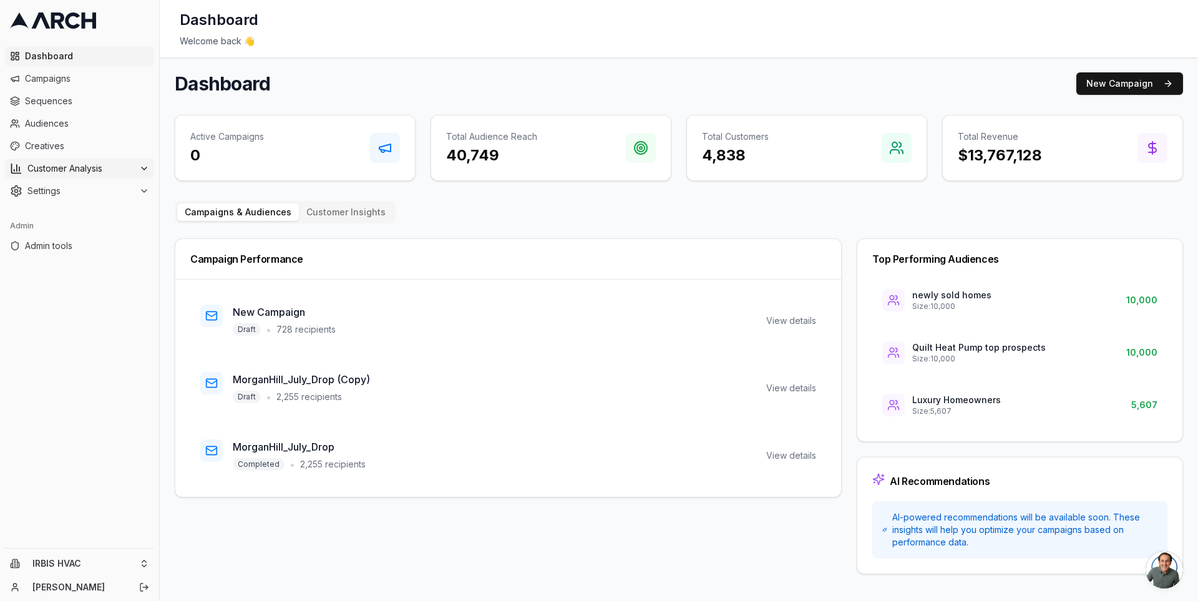
click at [139, 168] on icon at bounding box center [144, 168] width 10 height 10
click at [93, 124] on span "Audiences" at bounding box center [87, 123] width 124 height 12
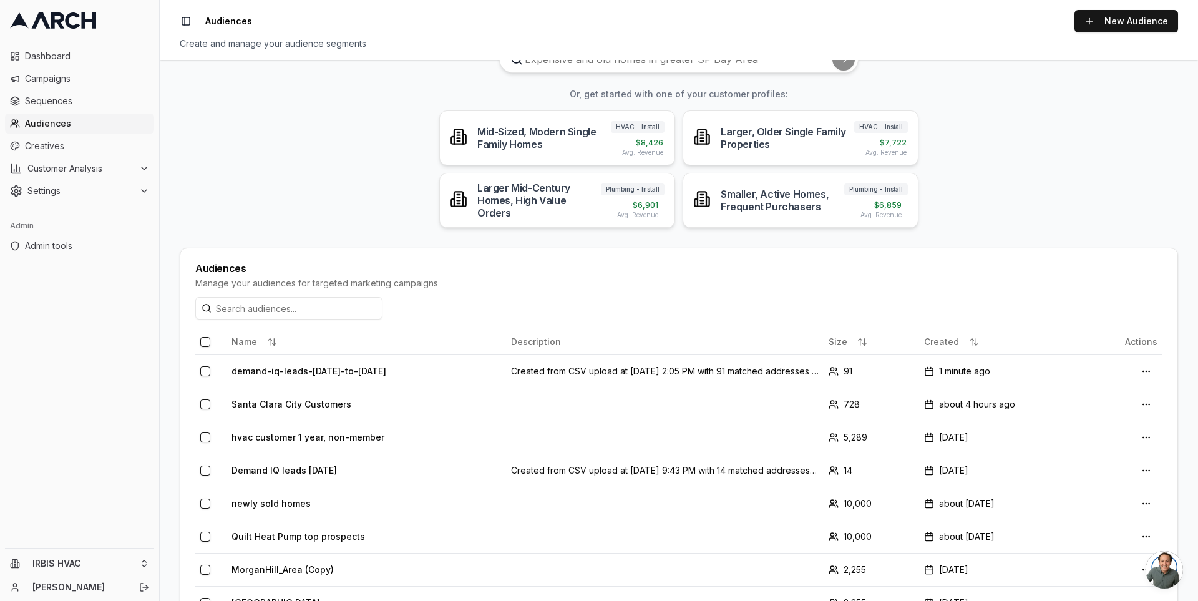
scroll to position [99, 0]
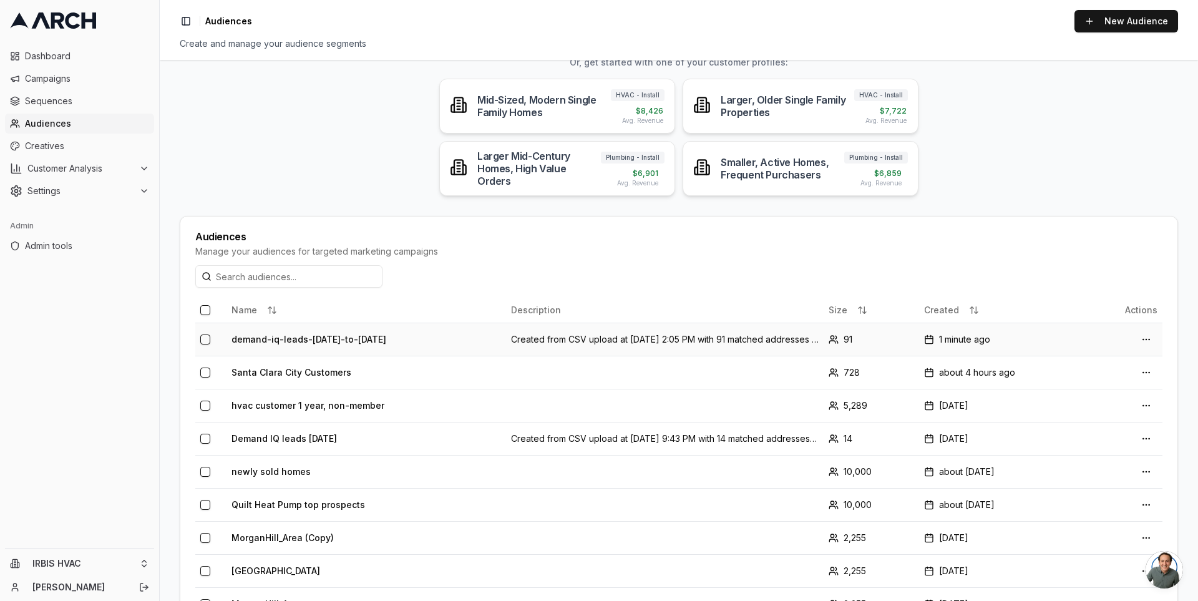
click at [270, 334] on td "demand-iq-leads-[DATE]-to-[DATE]" at bounding box center [365, 338] width 279 height 33
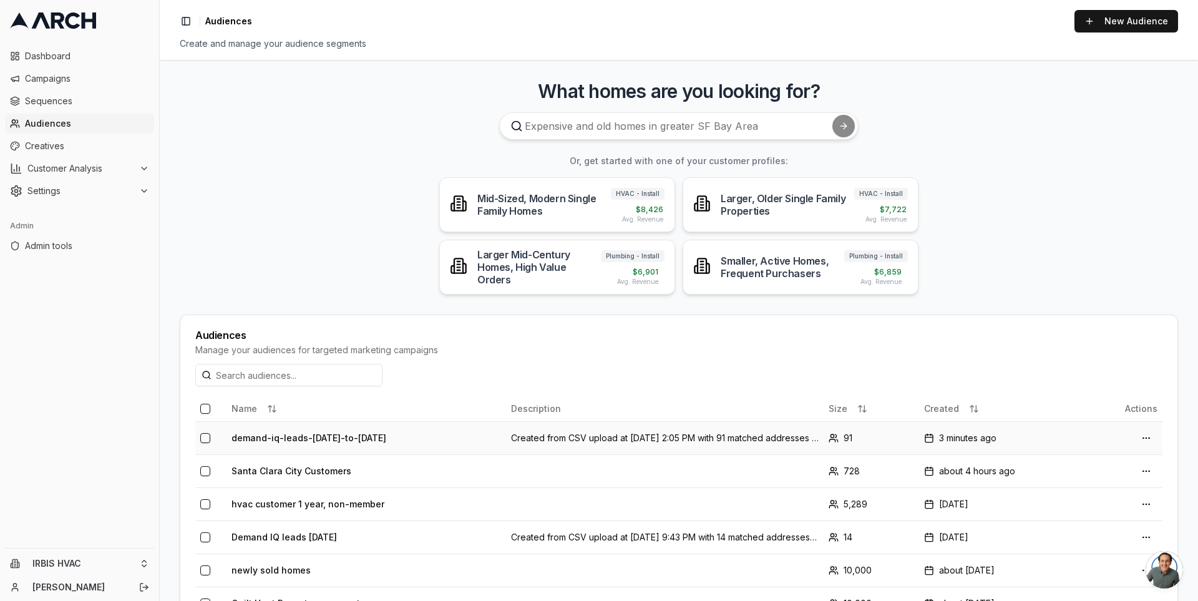
click at [356, 439] on td "demand-iq-leads-[DATE]-to-[DATE]" at bounding box center [365, 437] width 279 height 33
